Goal: Task Accomplishment & Management: Manage account settings

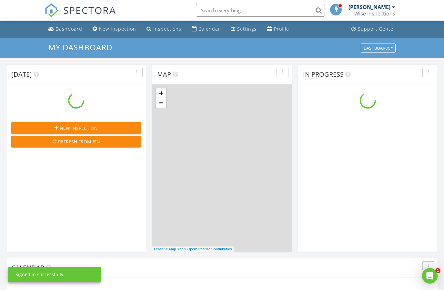
scroll to position [587, 444]
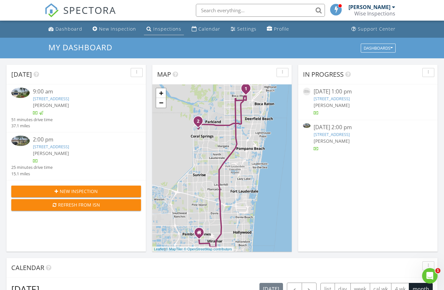
click at [163, 30] on div "Inspections" at bounding box center [167, 29] width 28 height 6
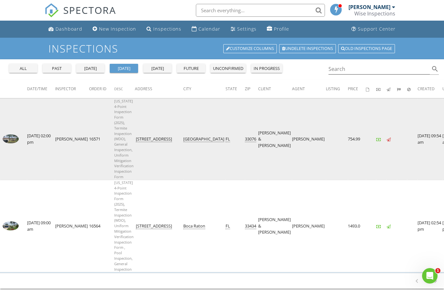
click at [11, 137] on img at bounding box center [11, 139] width 16 height 9
click at [11, 136] on img at bounding box center [11, 139] width 16 height 9
click at [10, 139] on img at bounding box center [11, 139] width 16 height 9
click at [12, 138] on img at bounding box center [11, 139] width 16 height 9
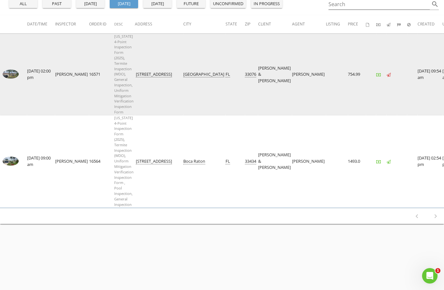
scroll to position [70, 0]
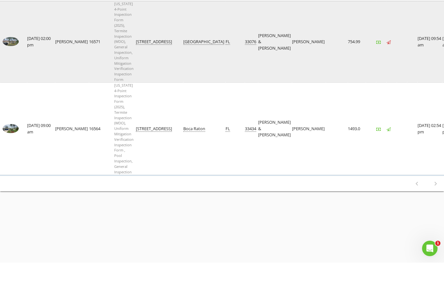
click at [12, 65] on img at bounding box center [11, 69] width 16 height 9
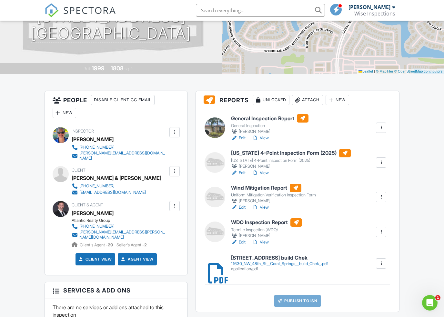
scroll to position [105, 0]
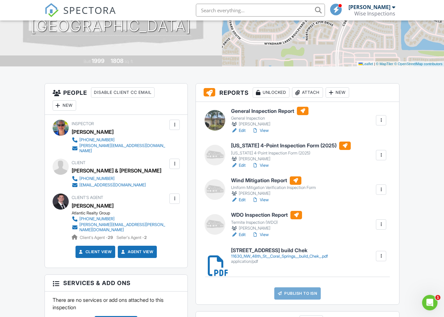
click at [242, 130] on link "Edit" at bounding box center [238, 131] width 15 height 6
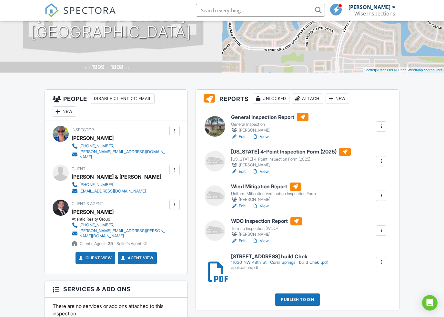
click at [243, 171] on link "Edit" at bounding box center [238, 171] width 15 height 6
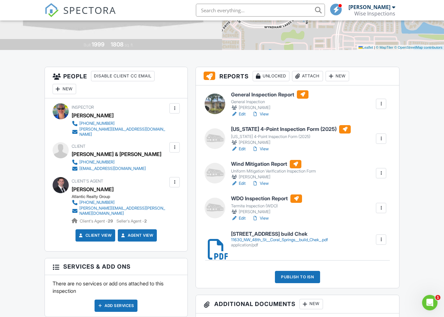
scroll to position [122, 0]
click at [273, 237] on div "11630_NW_48th_St__Coral_Springs__build_Chek_.pdf" at bounding box center [279, 239] width 97 height 5
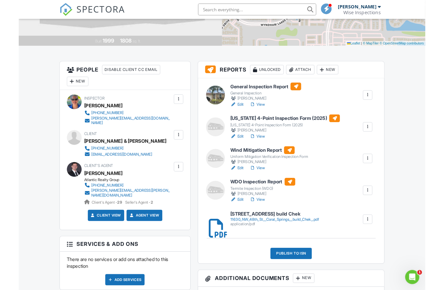
scroll to position [149, 0]
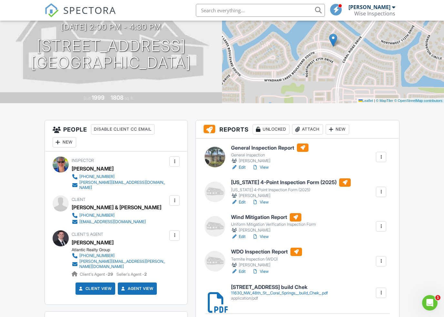
click at [240, 237] on link "Edit" at bounding box center [238, 237] width 15 height 6
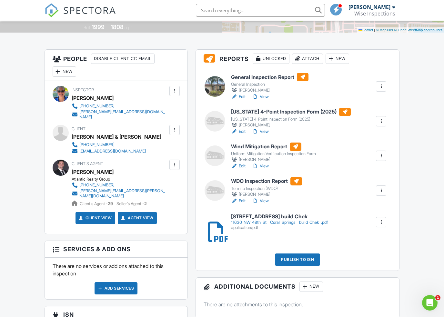
click at [241, 201] on link "Edit" at bounding box center [238, 201] width 15 height 6
